Goal: Task Accomplishment & Management: Use online tool/utility

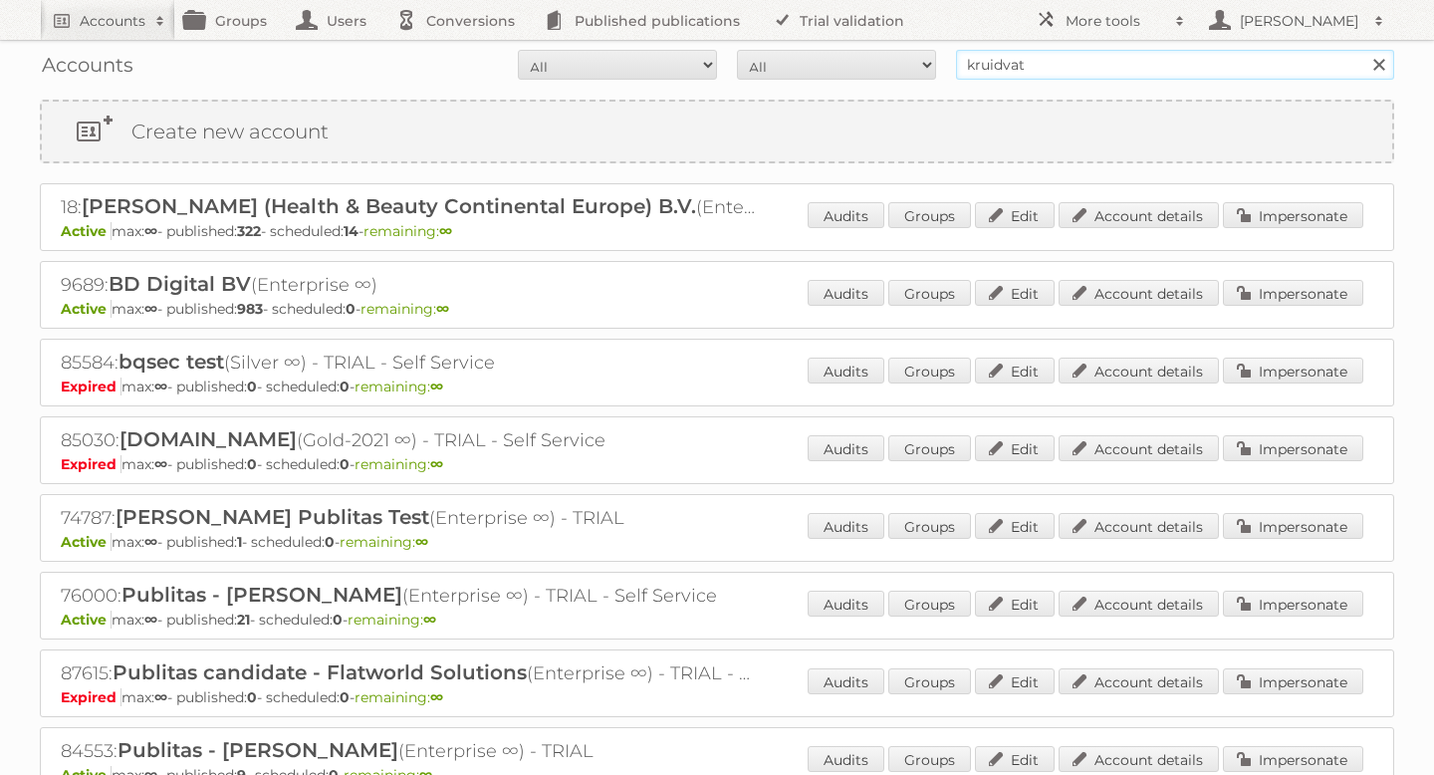
click at [1035, 50] on input "kruidvat" at bounding box center [1175, 65] width 438 height 30
type input "[PERSON_NAME]"
click at [1364, 50] on input "Search" at bounding box center [1379, 65] width 30 height 30
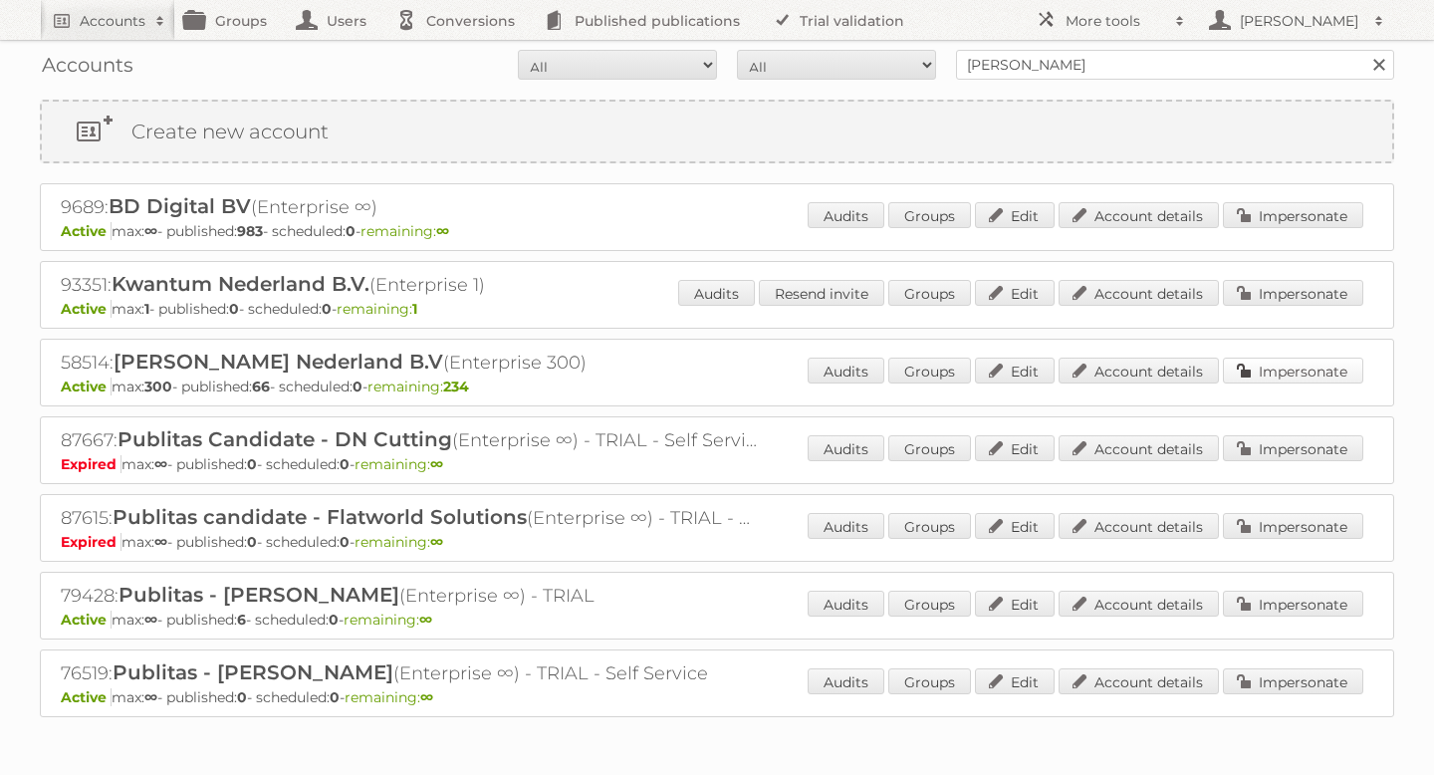
click at [1265, 360] on link "Impersonate" at bounding box center [1293, 371] width 140 height 26
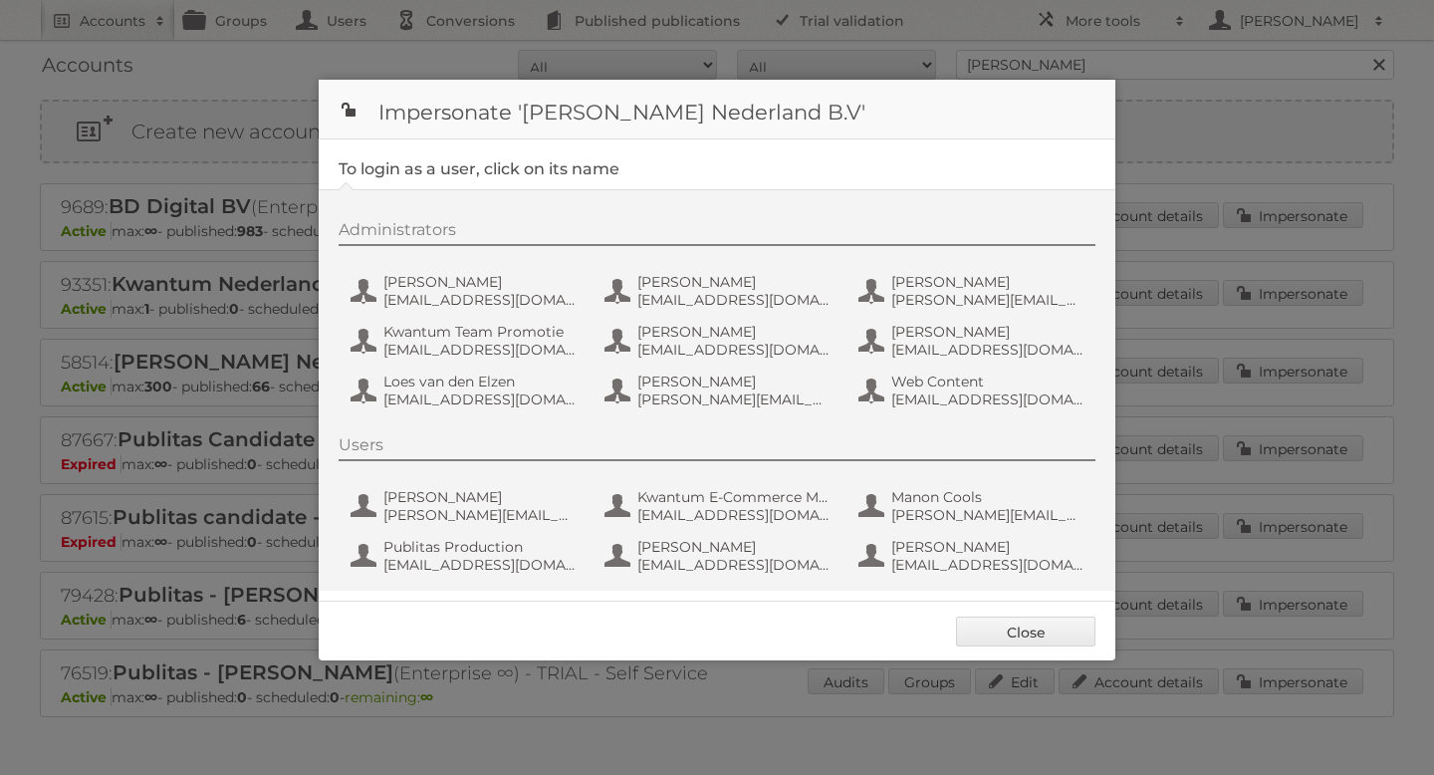
click at [448, 261] on div "Administrators [PERSON_NAME] [EMAIL_ADDRESS][DOMAIN_NAME] [PERSON_NAME] [EMAIL_…" at bounding box center [727, 317] width 777 height 195
click at [437, 287] on span "[PERSON_NAME]" at bounding box center [480, 282] width 193 height 18
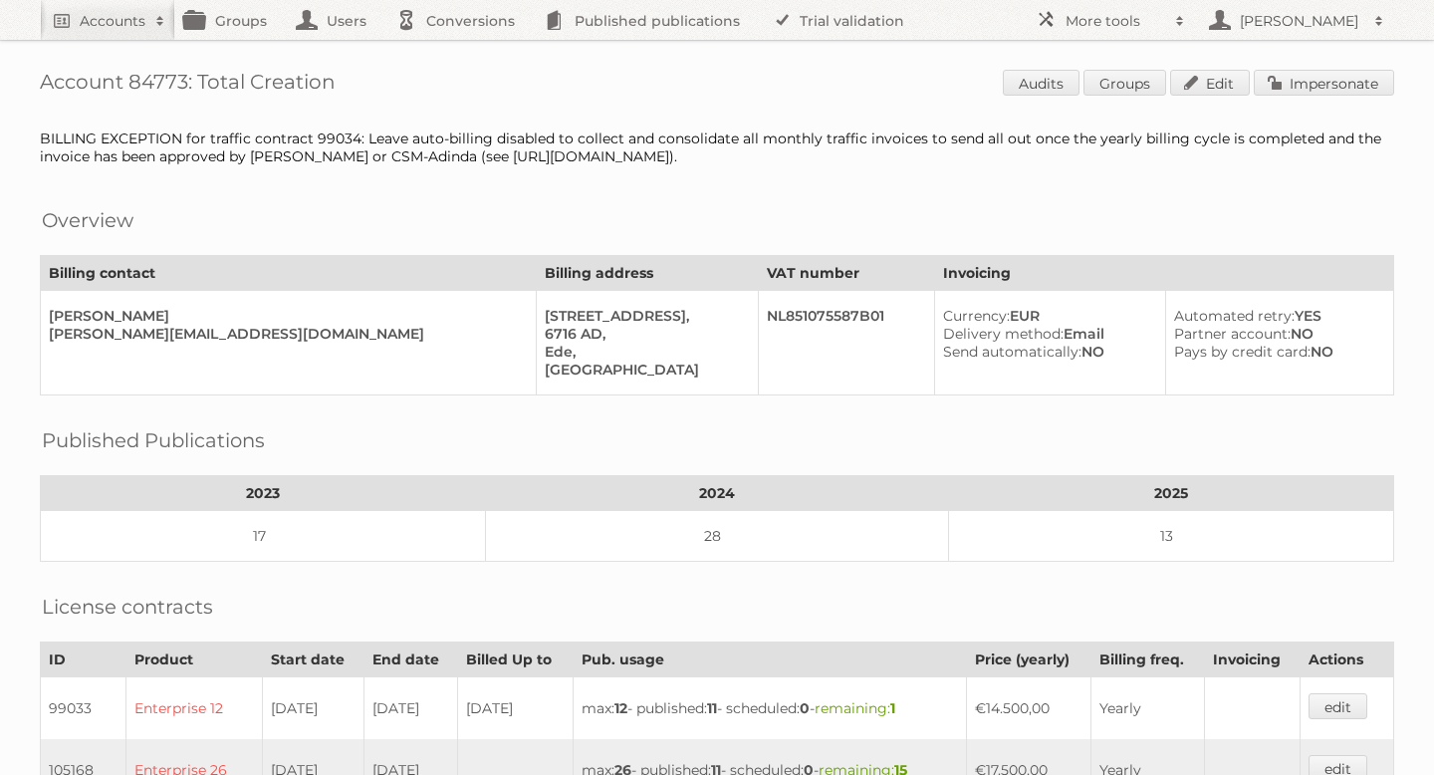
click at [1310, 79] on link "Impersonate" at bounding box center [1324, 83] width 140 height 26
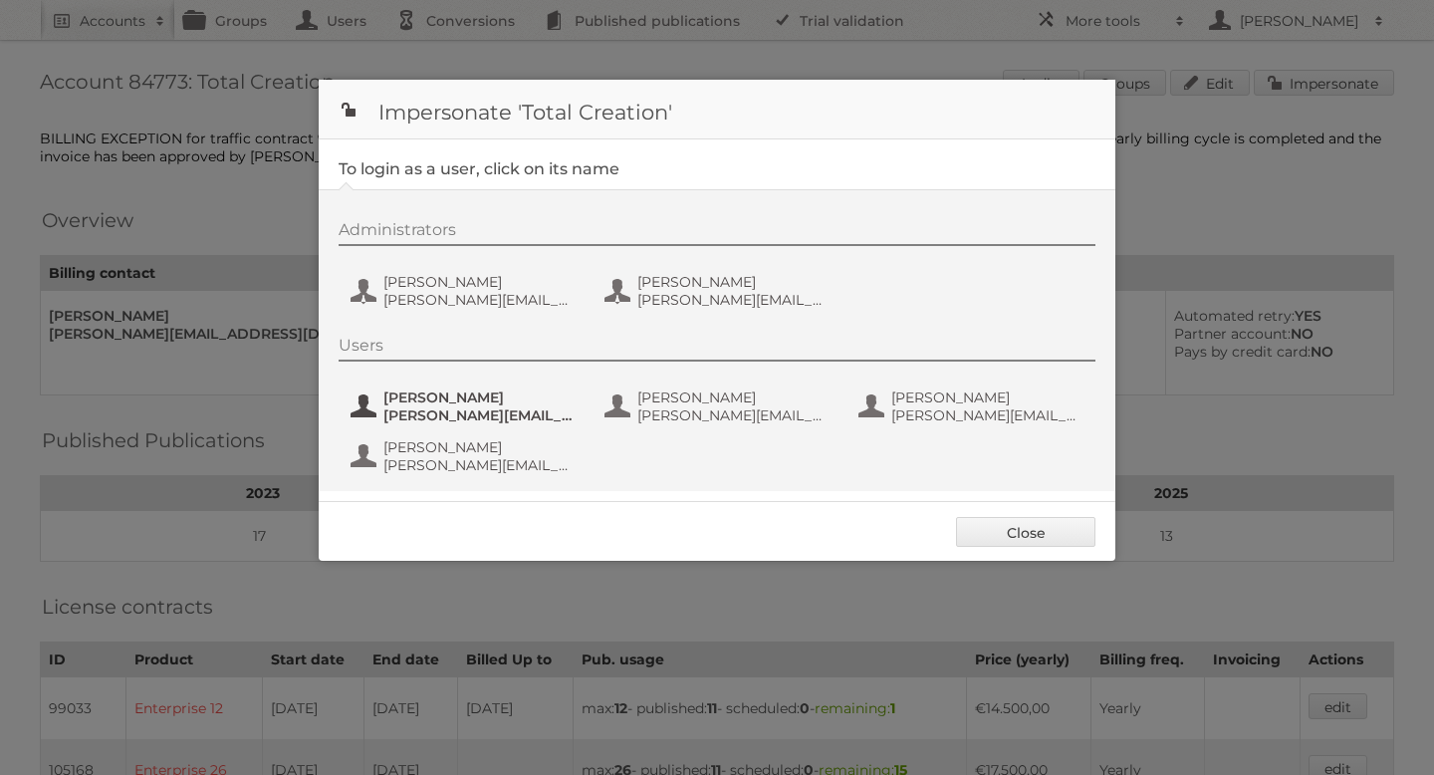
click at [454, 398] on span "Ilse" at bounding box center [480, 397] width 193 height 18
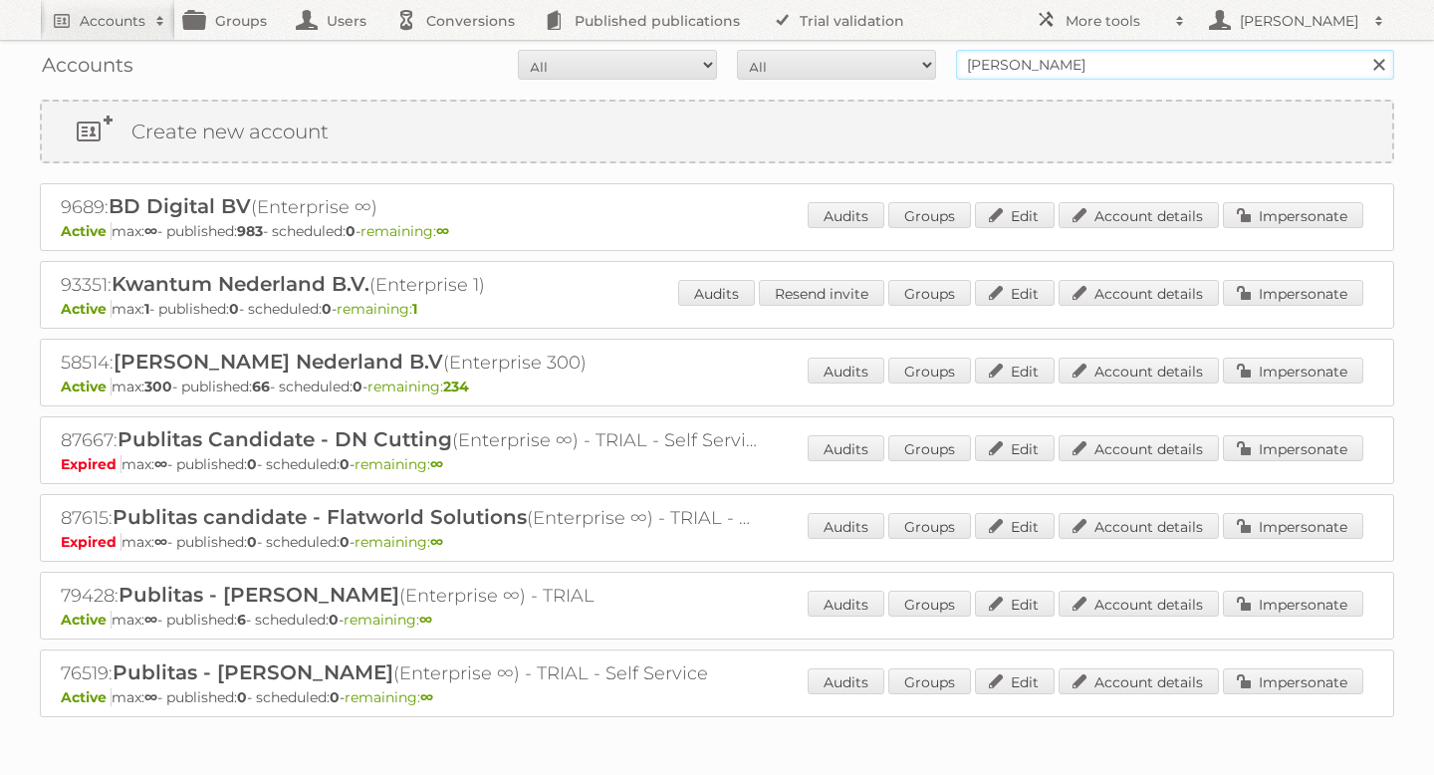
click at [1078, 76] on input "[PERSON_NAME]" at bounding box center [1175, 65] width 438 height 30
type input "pets place"
click at [1364, 50] on input "Search" at bounding box center [1379, 65] width 30 height 30
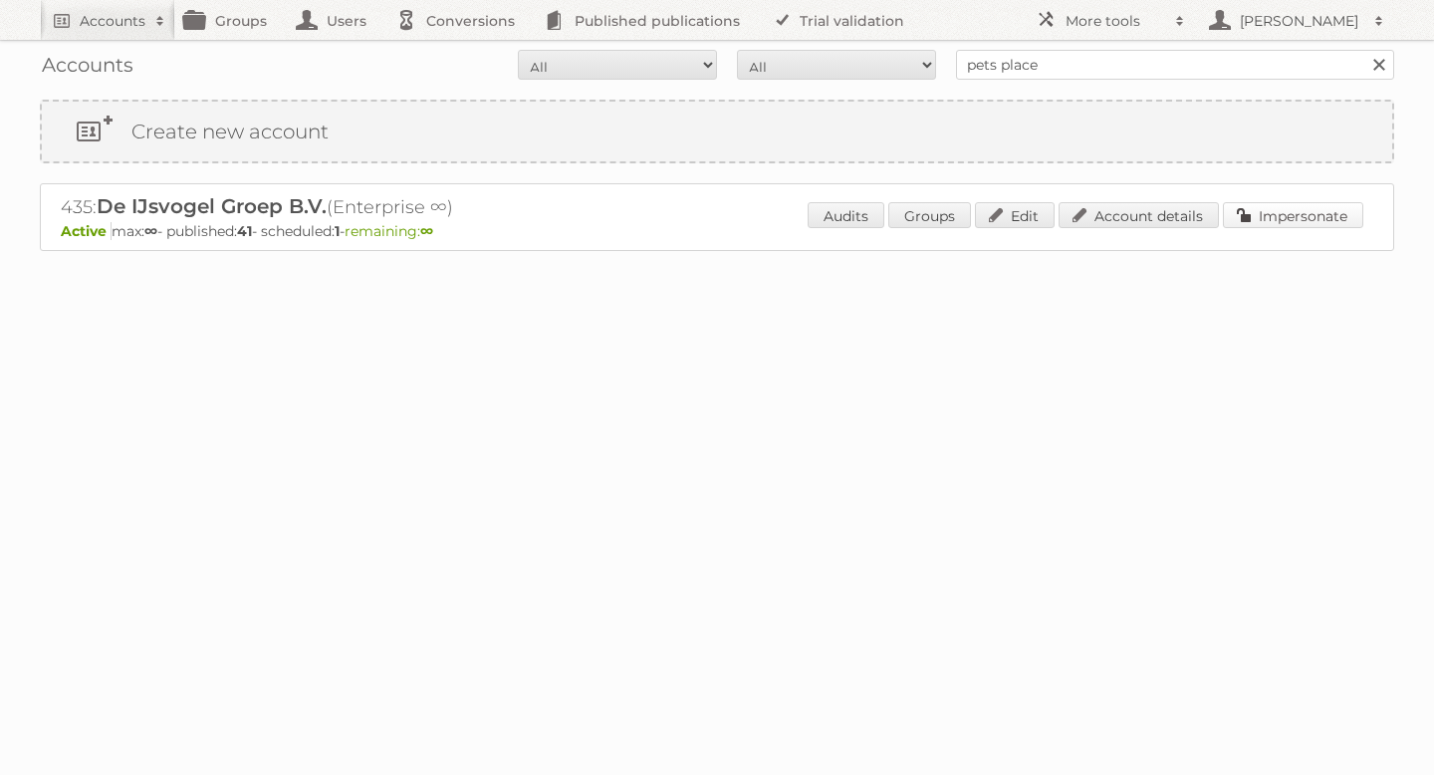
click at [1301, 222] on link "Impersonate" at bounding box center [1293, 215] width 140 height 26
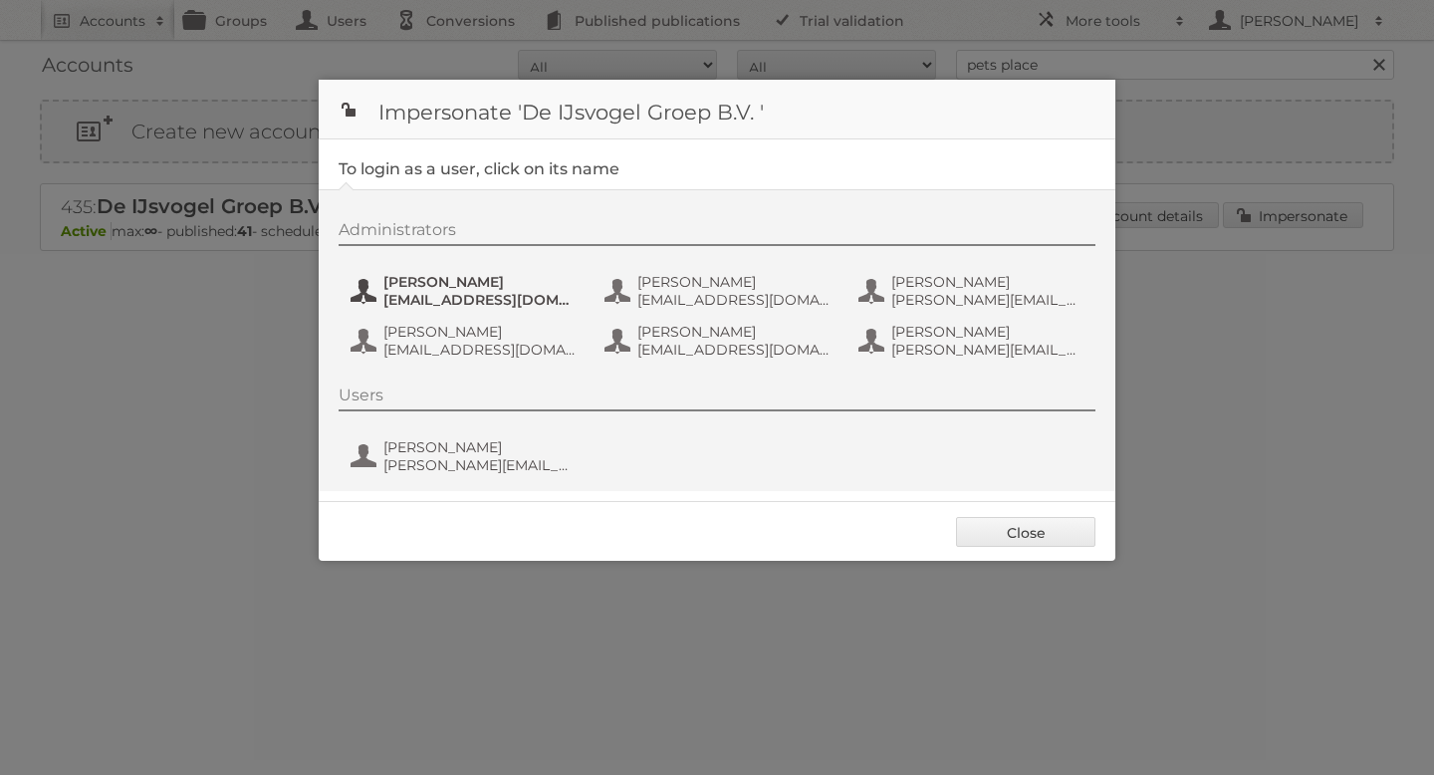
click at [457, 297] on span "bas.van.der.beek@ijsvogelretail.nl" at bounding box center [480, 300] width 193 height 18
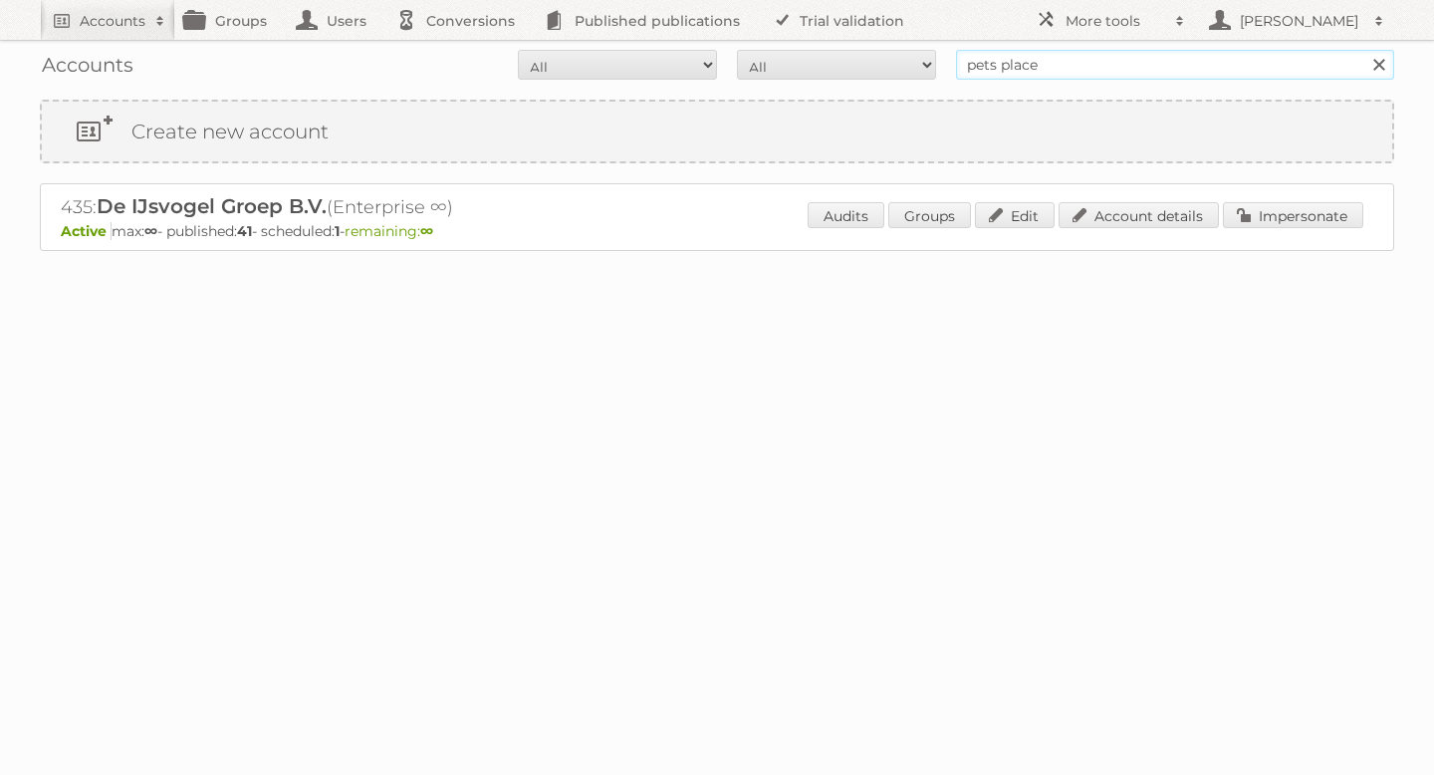
click at [1056, 67] on input "pets place" at bounding box center [1175, 65] width 438 height 30
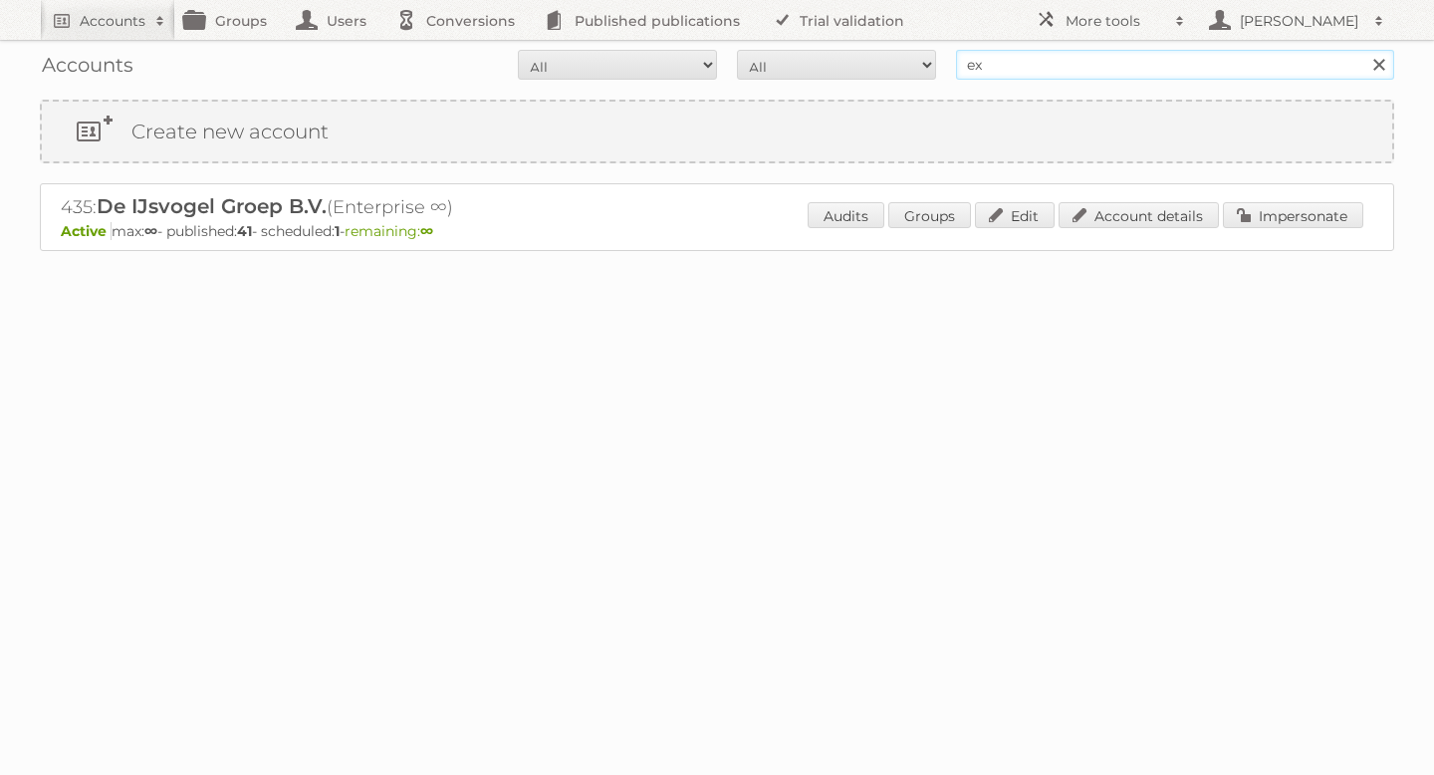
type input "expert"
click at [1364, 50] on input "Search" at bounding box center [1379, 65] width 30 height 30
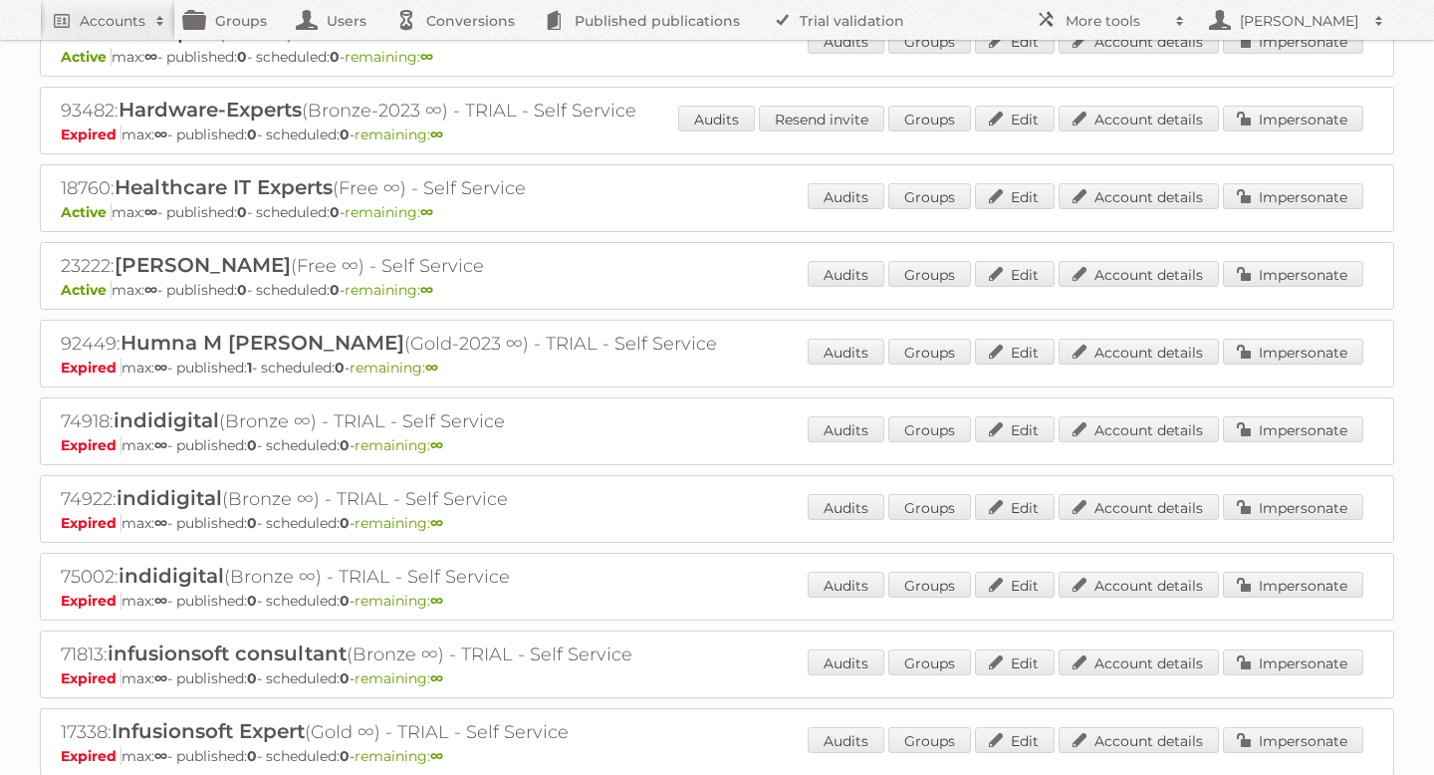
scroll to position [2536, 0]
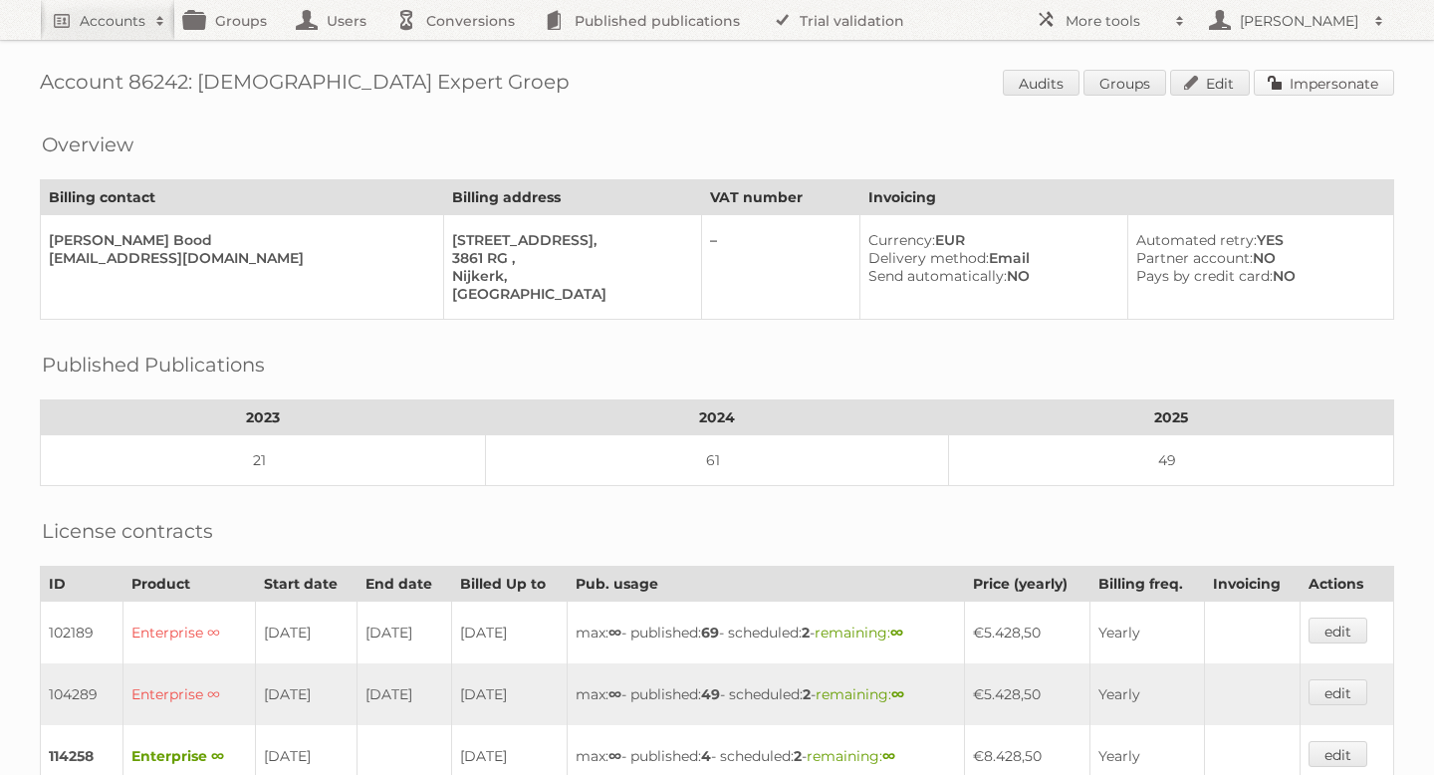
click at [1321, 85] on link "Impersonate" at bounding box center [1324, 83] width 140 height 26
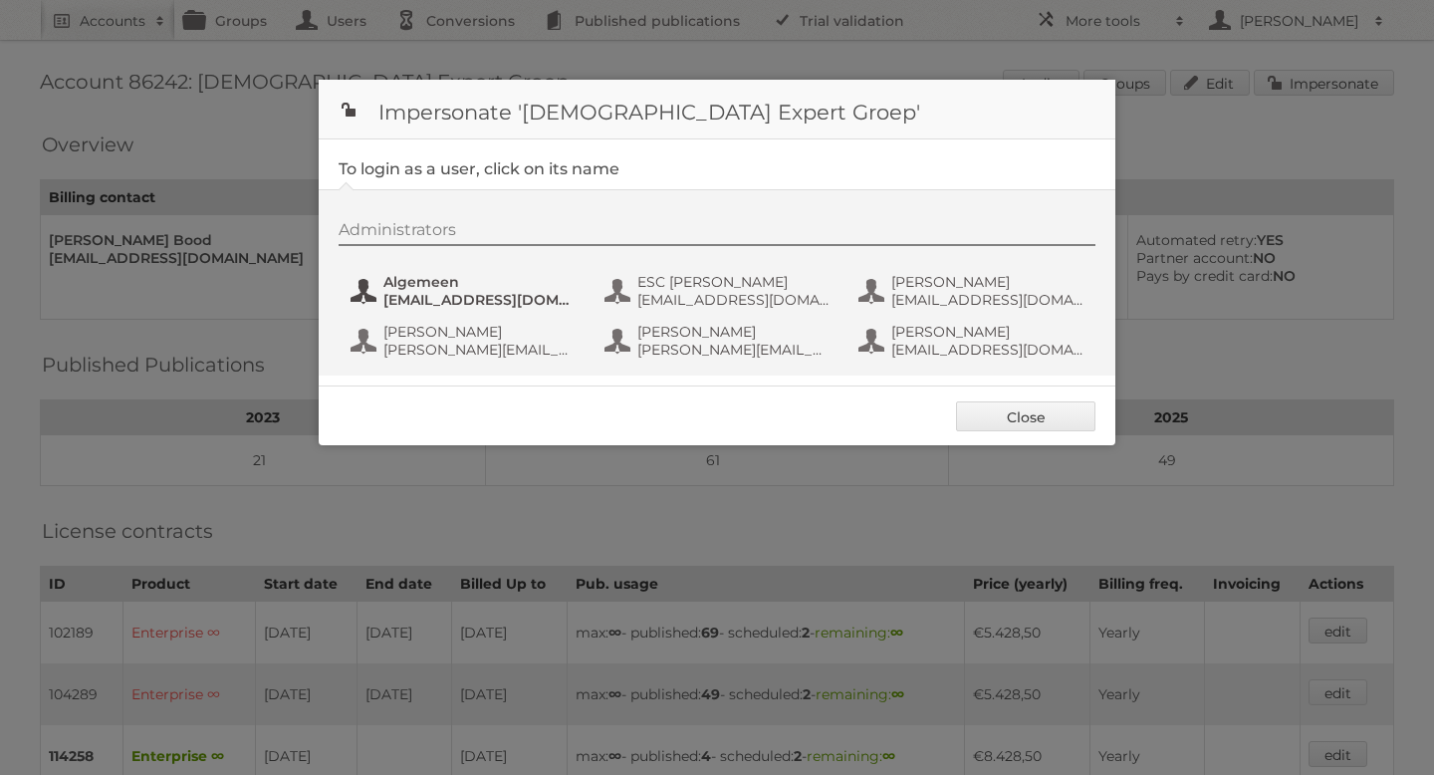
click at [482, 279] on span "Algemeen" at bounding box center [480, 282] width 193 height 18
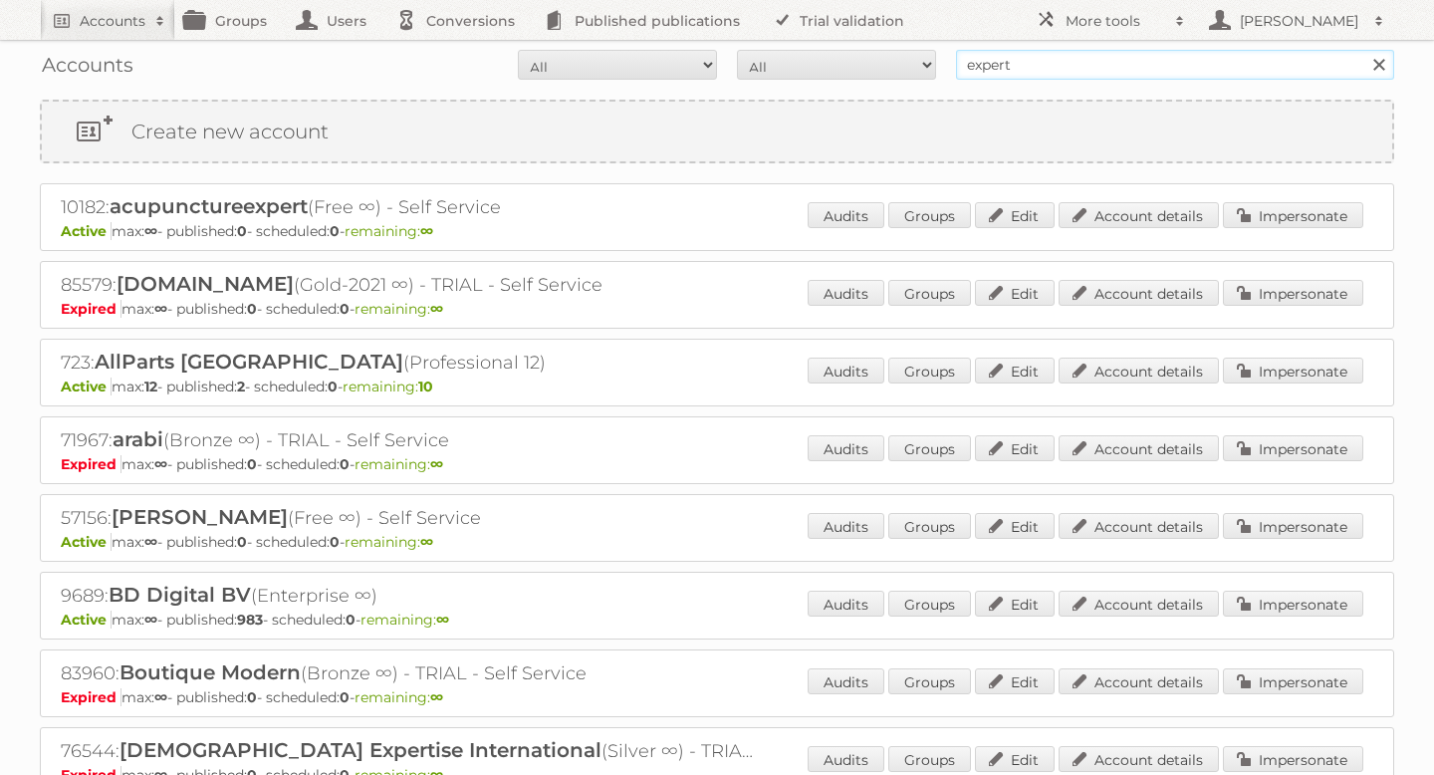
click at [1100, 76] on input "expert" at bounding box center [1175, 65] width 438 height 30
type input "EP"
click at [1364, 50] on input "Search" at bounding box center [1379, 65] width 30 height 30
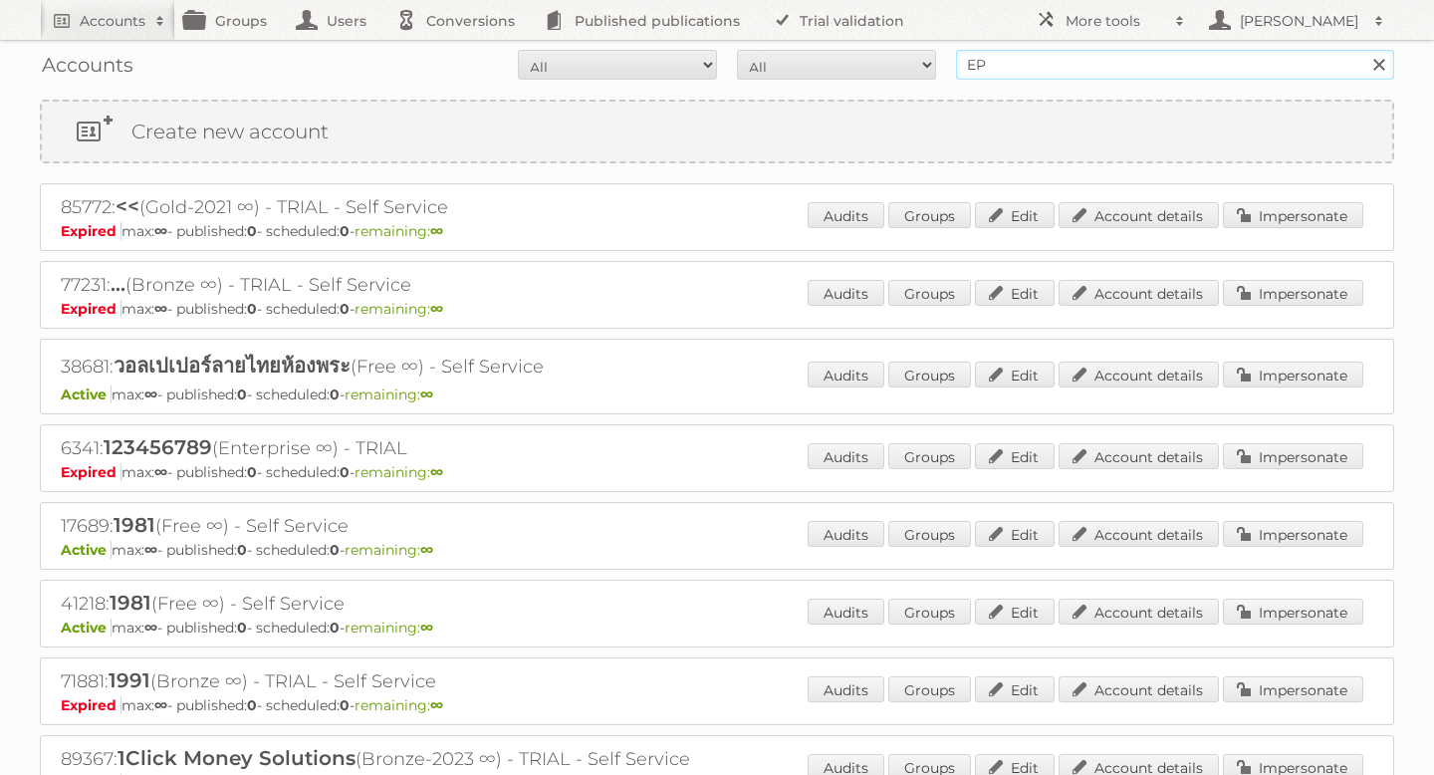
click at [1058, 64] on input "EP" at bounding box center [1175, 65] width 438 height 30
type input "electronic"
click at [1364, 50] on input "Search" at bounding box center [1379, 65] width 30 height 30
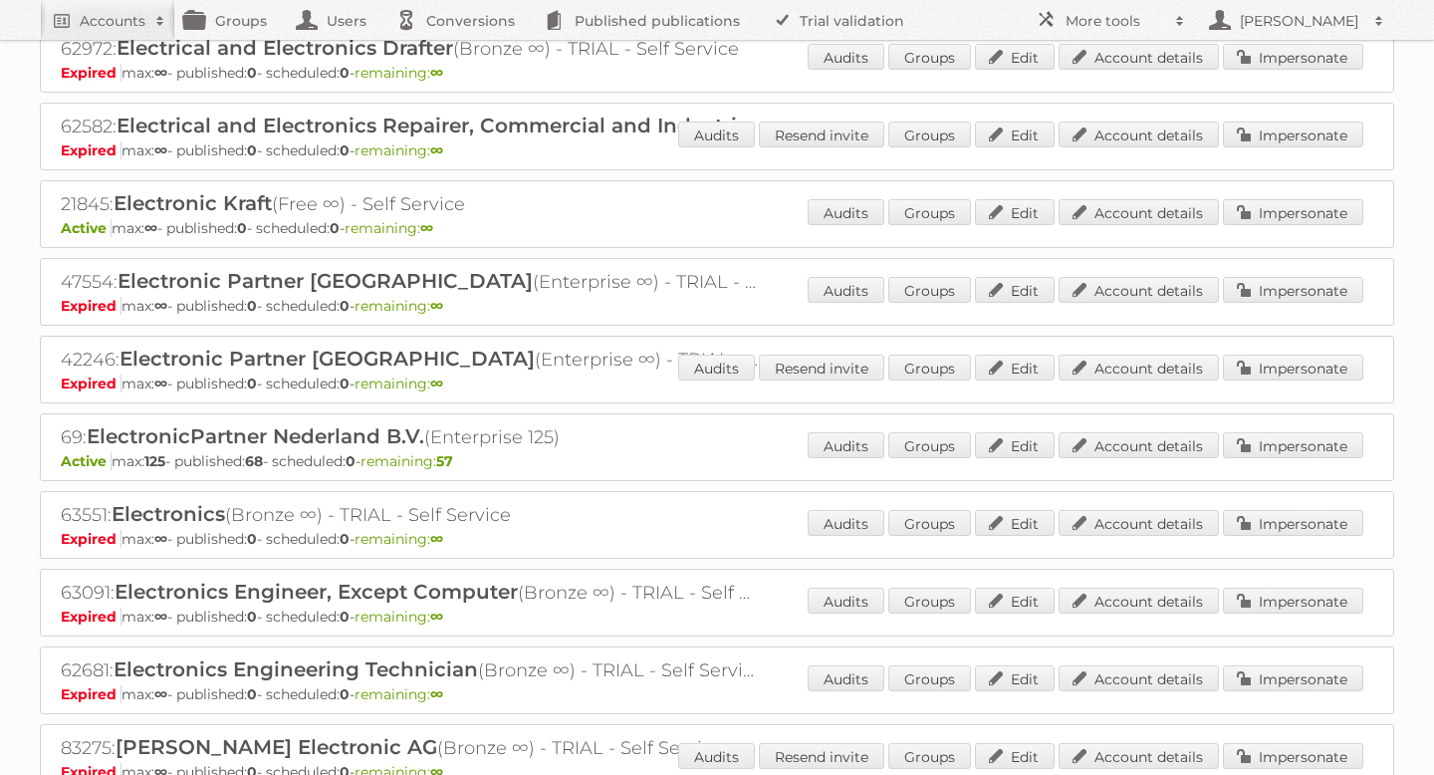
scroll to position [631, 0]
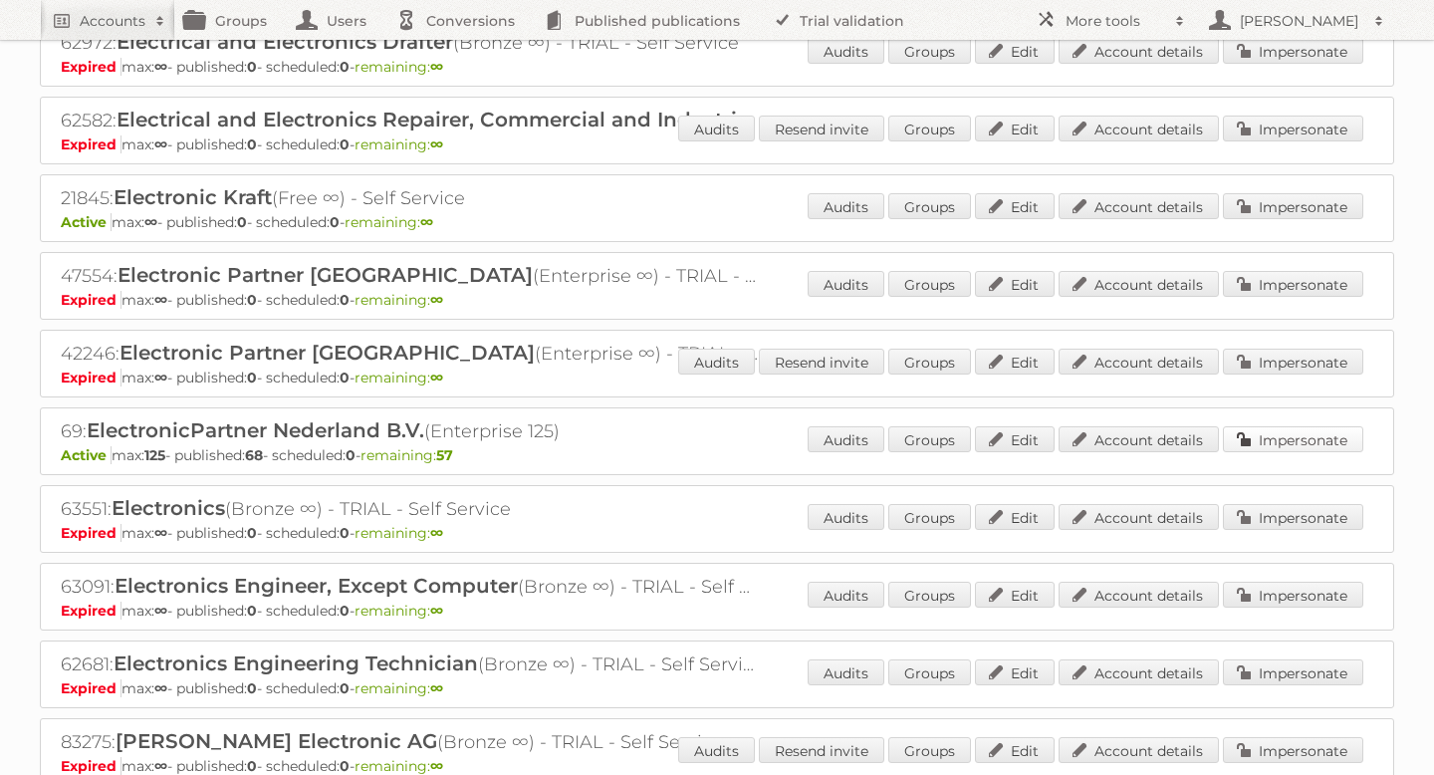
click at [1292, 428] on link "Impersonate" at bounding box center [1293, 439] width 140 height 26
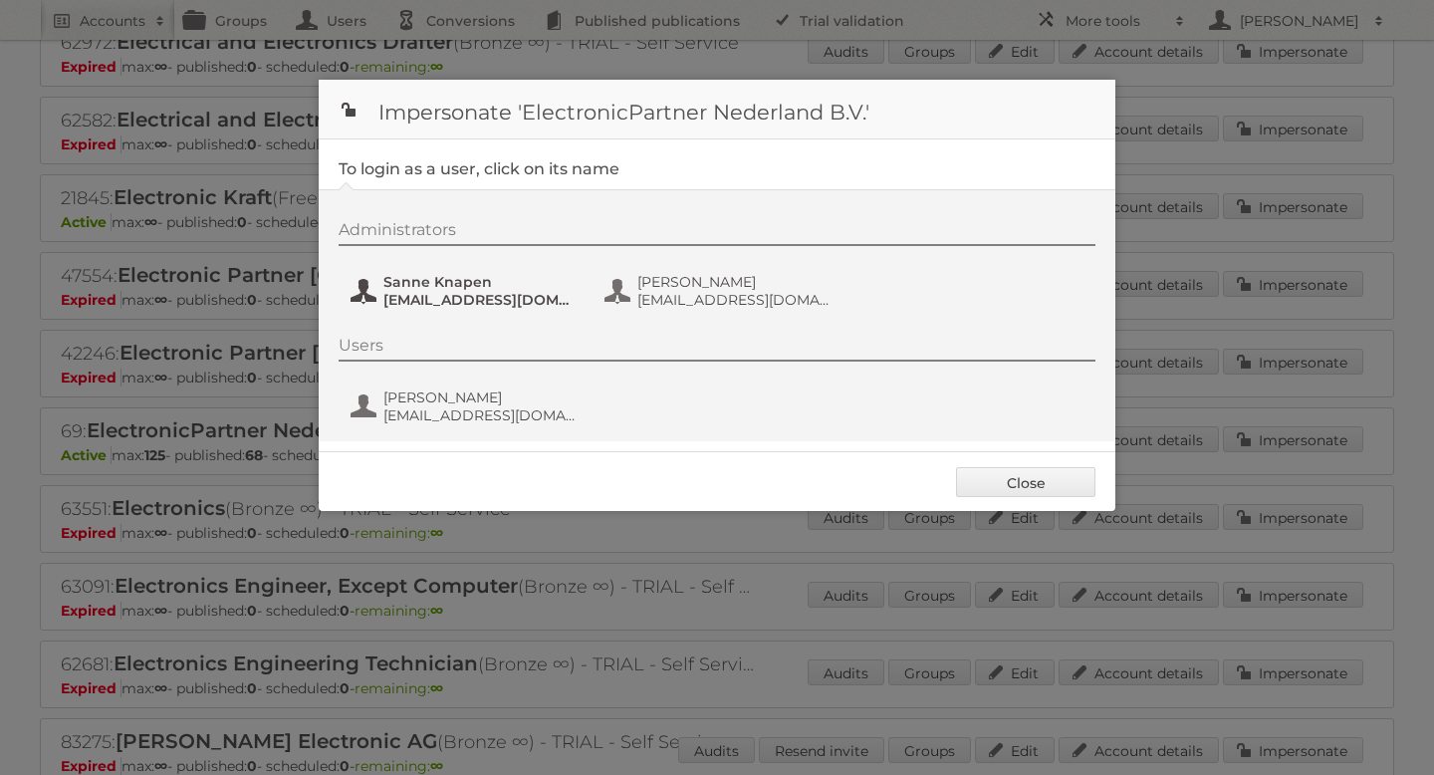
click at [433, 290] on span "Sanne Knapen" at bounding box center [480, 282] width 193 height 18
